Goal: Find specific page/section: Find specific page/section

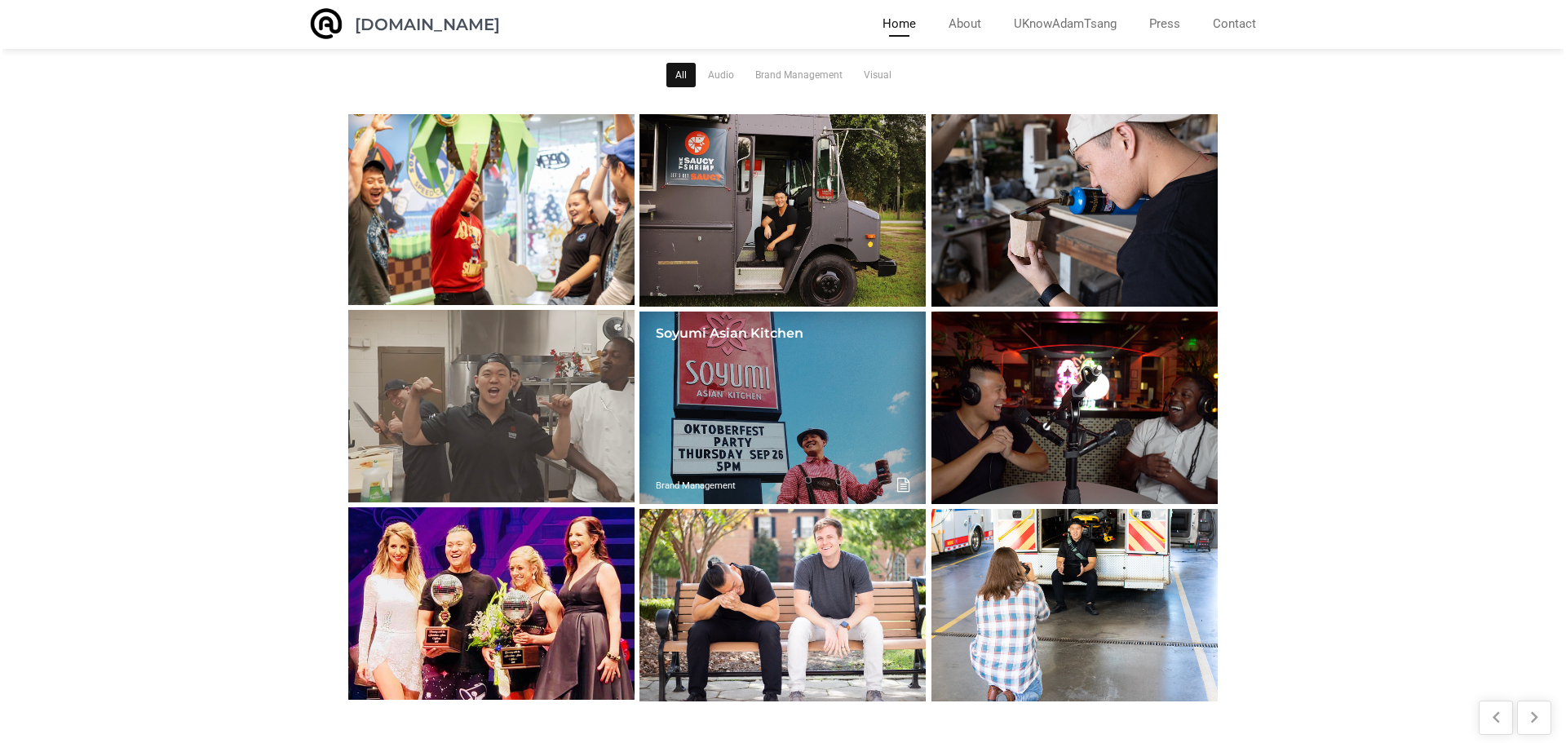
scroll to position [287, 0]
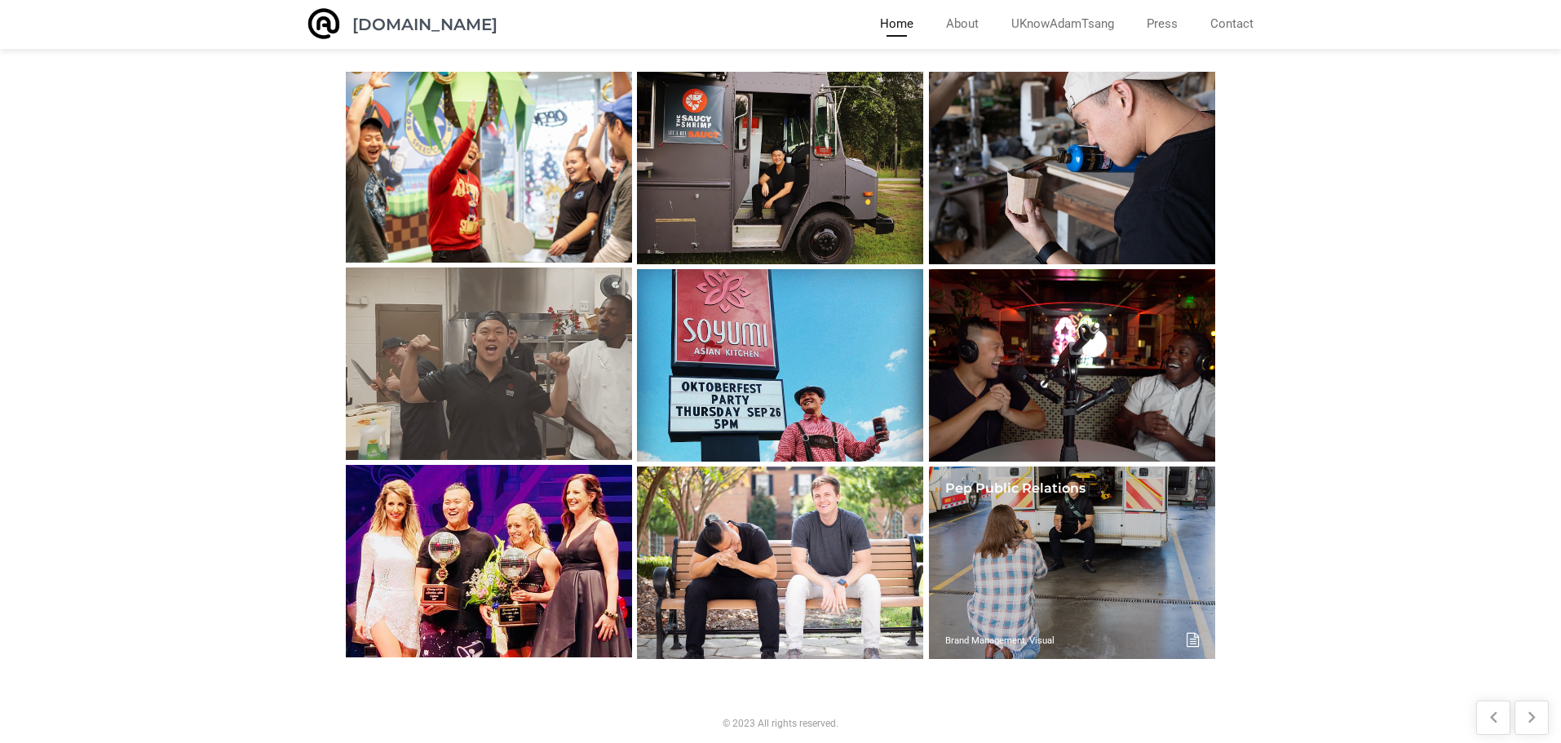
click at [1016, 548] on link at bounding box center [1072, 563] width 286 height 193
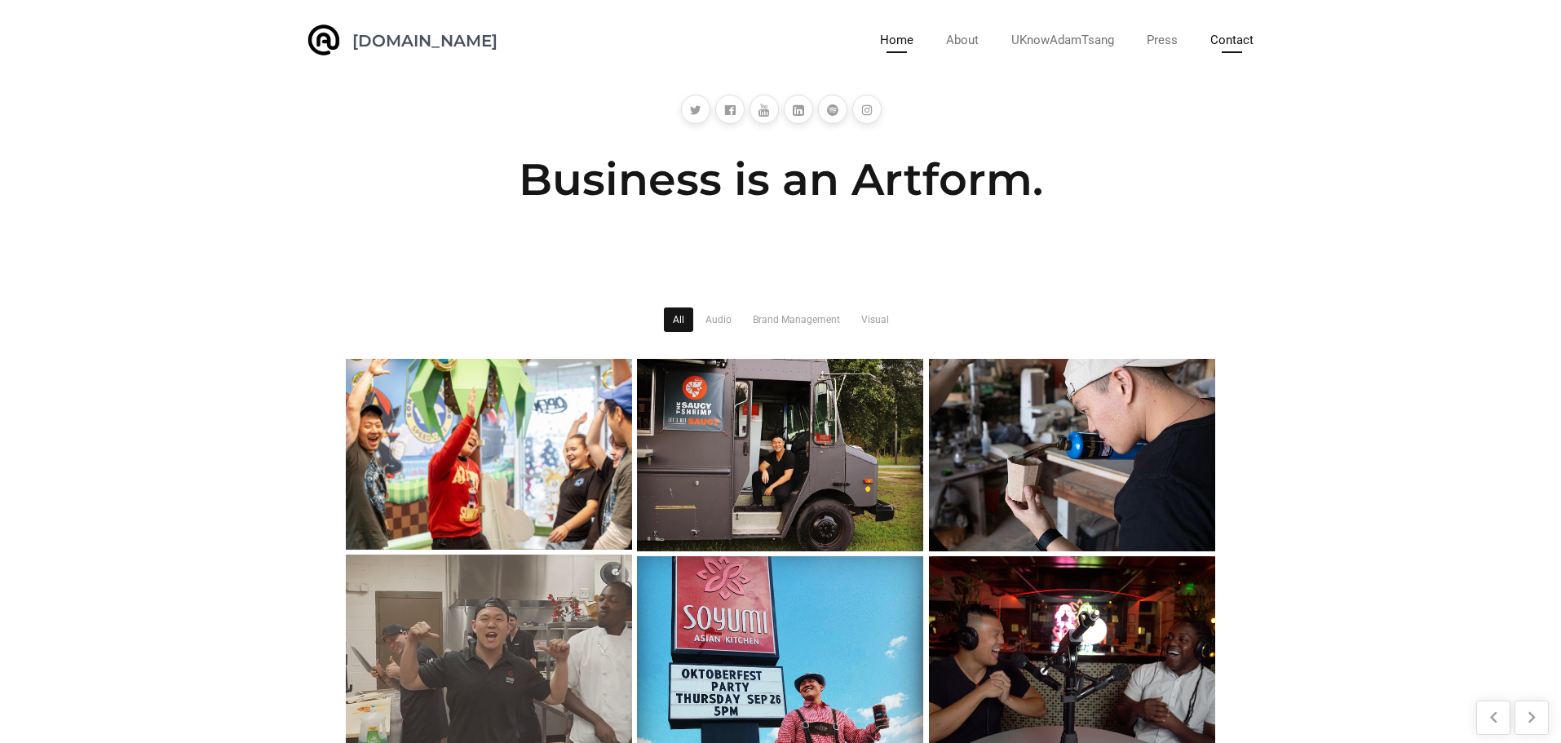
click at [1243, 40] on link "Contact" at bounding box center [1232, 40] width 43 height 25
